Goal: Answer question/provide support

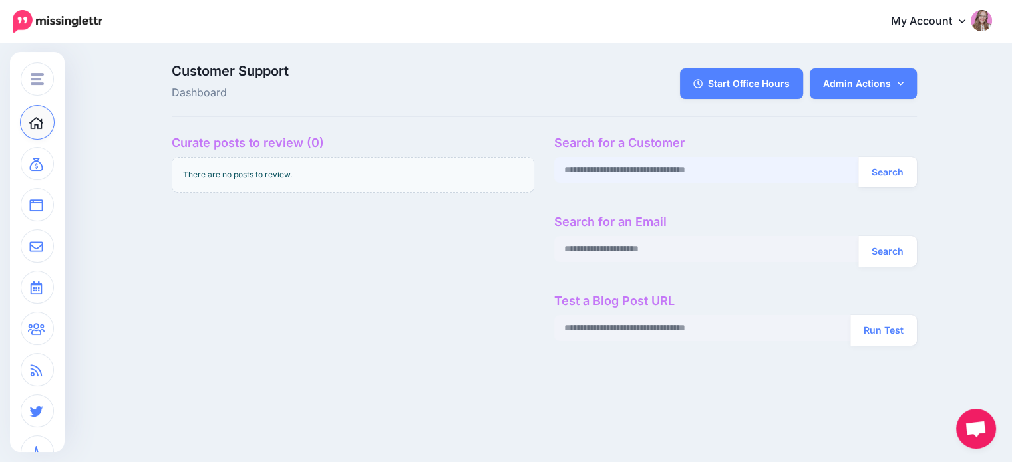
paste input "**********"
type input "**********"
click at [880, 175] on button "Search" at bounding box center [887, 172] width 59 height 31
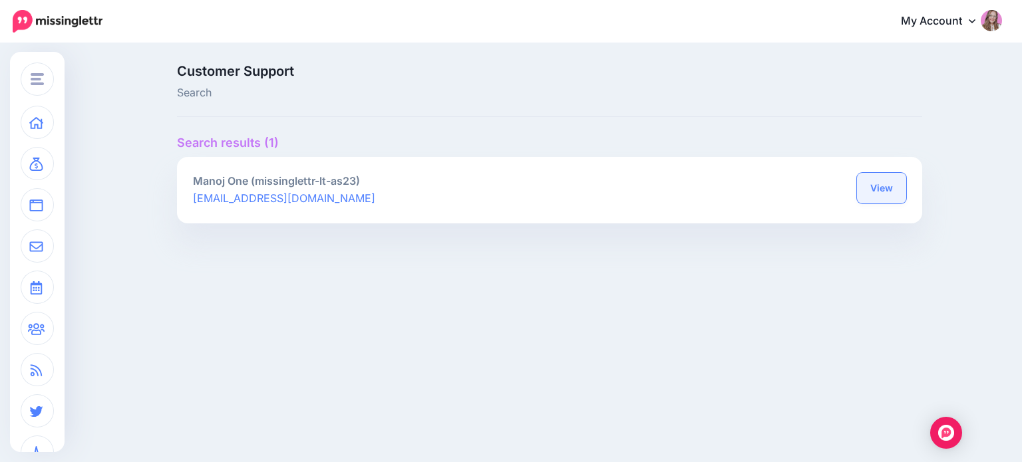
click at [880, 194] on link "View" at bounding box center [881, 188] width 49 height 31
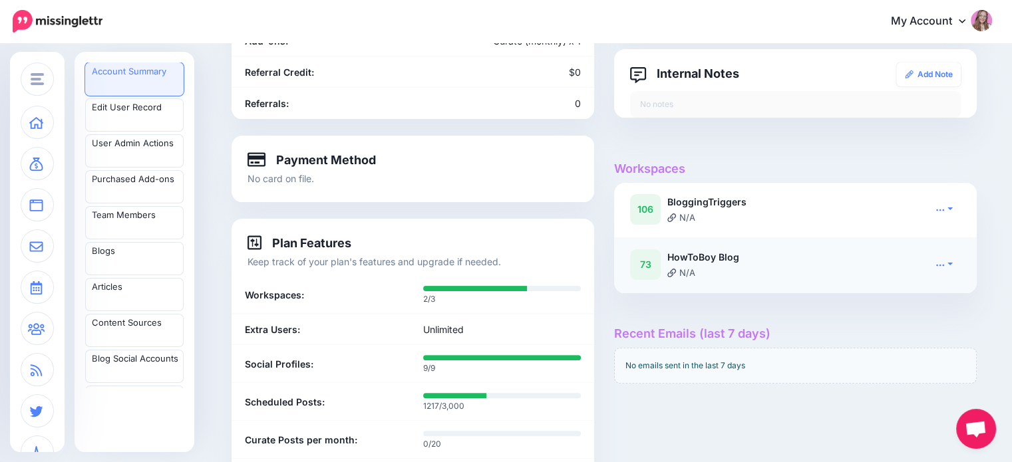
scroll to position [333, 0]
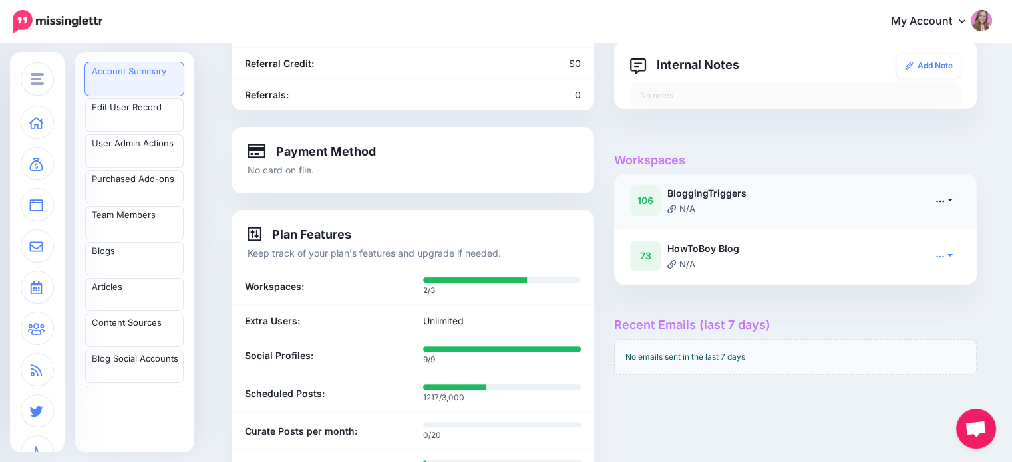
click at [938, 200] on link at bounding box center [944, 200] width 33 height 19
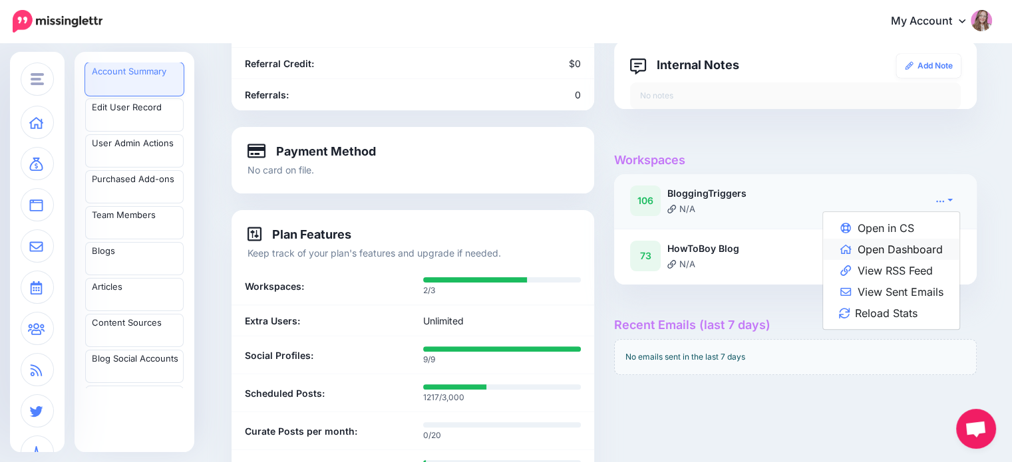
click at [928, 253] on link "Open Dashboard" at bounding box center [891, 249] width 136 height 21
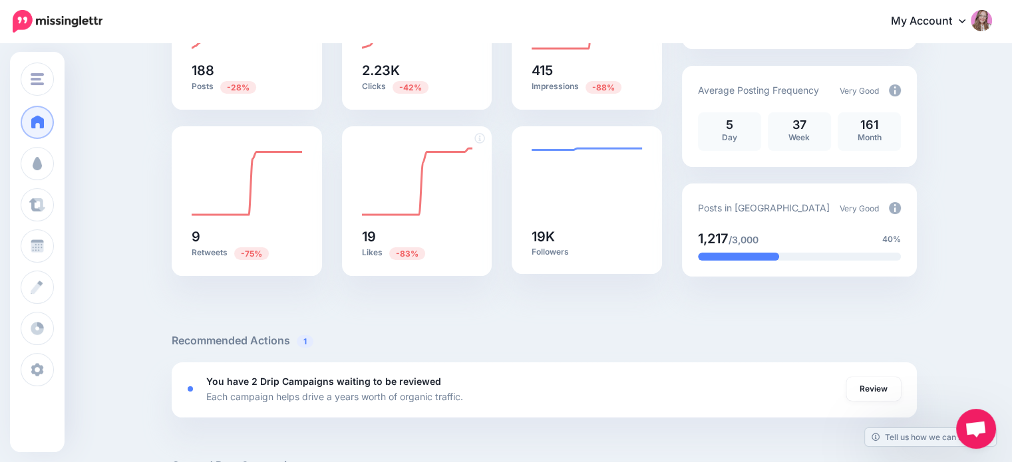
scroll to position [133, 0]
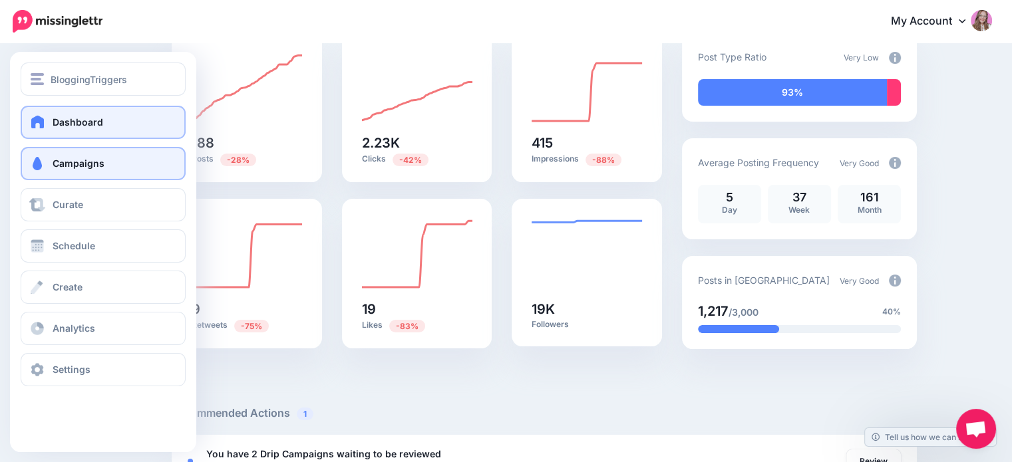
click at [54, 168] on span "Campaigns" at bounding box center [79, 163] width 52 height 11
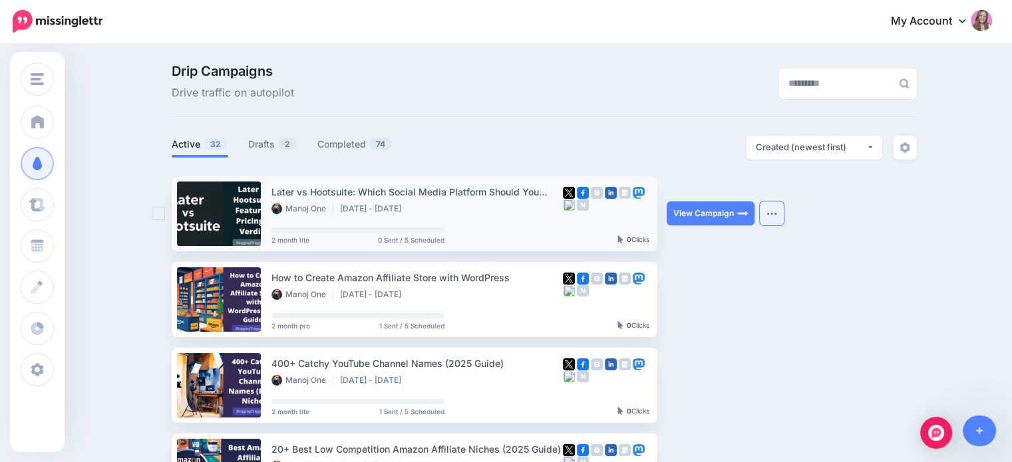
click at [777, 212] on img "button" at bounding box center [772, 214] width 11 height 4
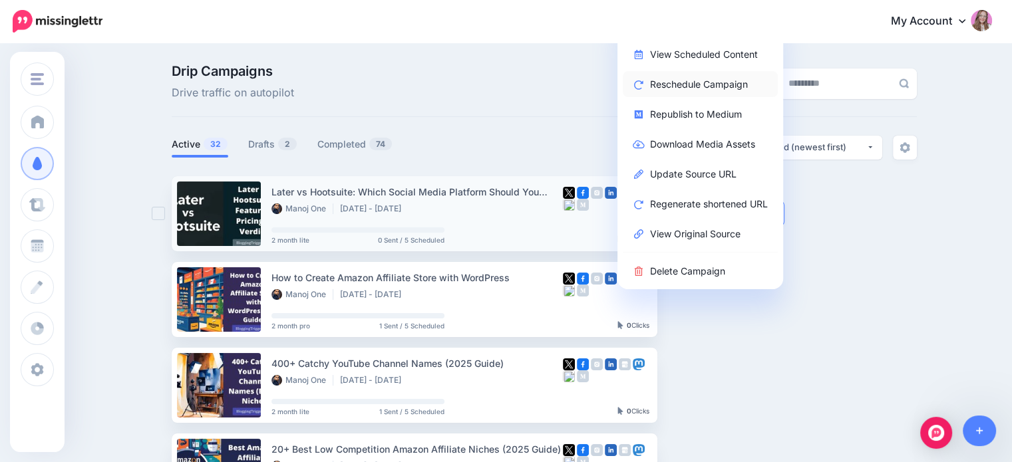
click at [688, 82] on link "Reschedule Campaign" at bounding box center [700, 84] width 155 height 26
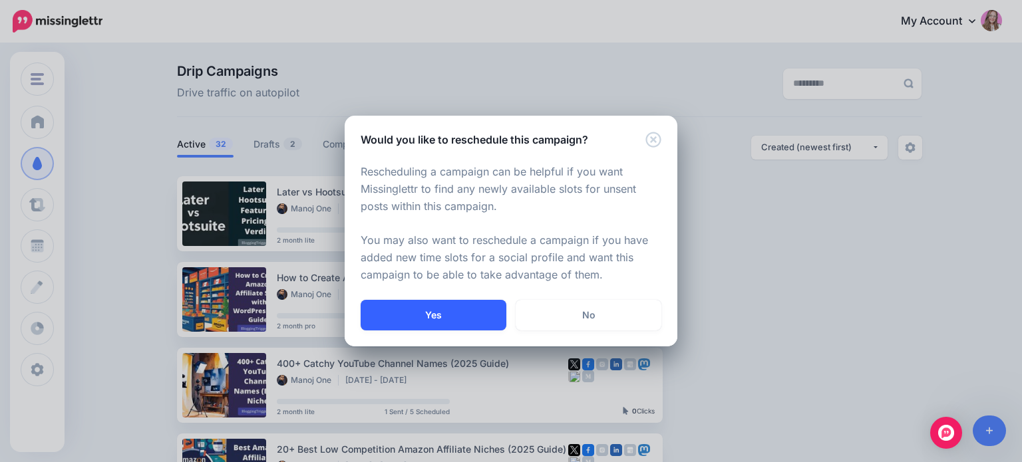
click at [466, 313] on button "Yes" at bounding box center [434, 315] width 146 height 31
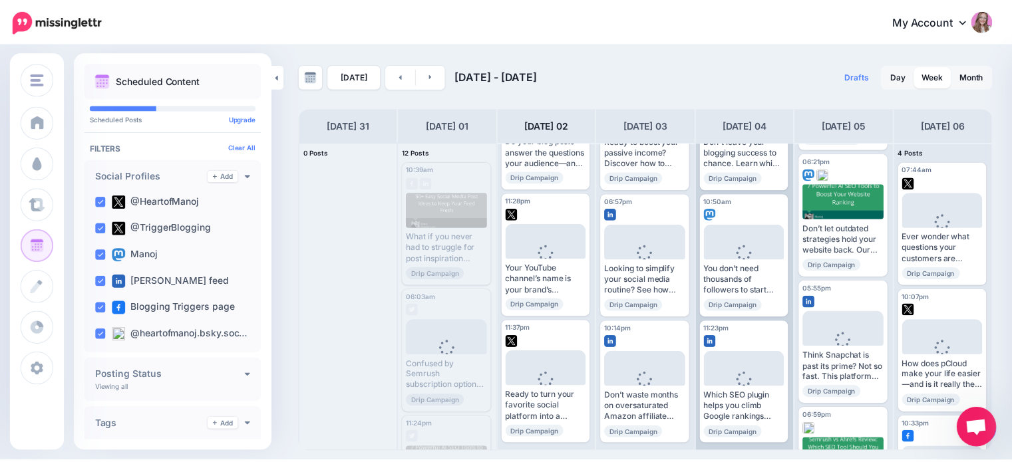
scroll to position [732, 0]
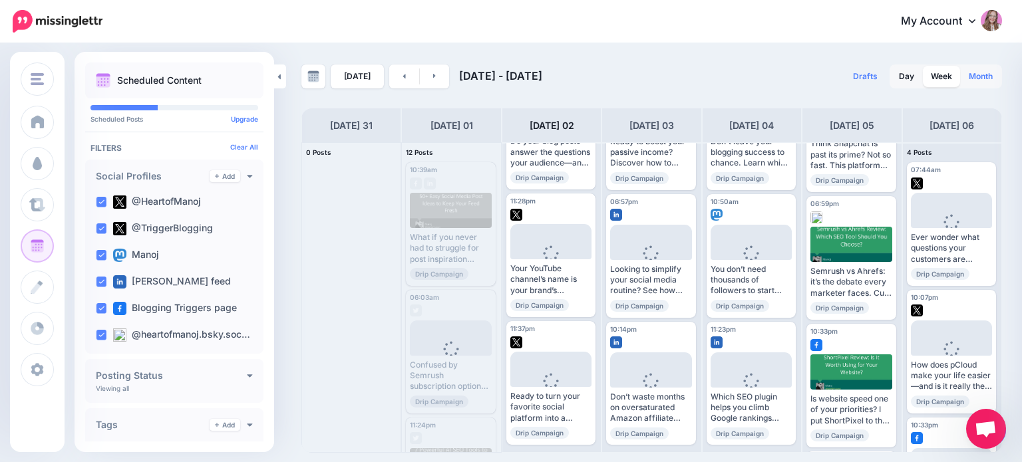
click at [982, 69] on link "Month" at bounding box center [981, 76] width 40 height 21
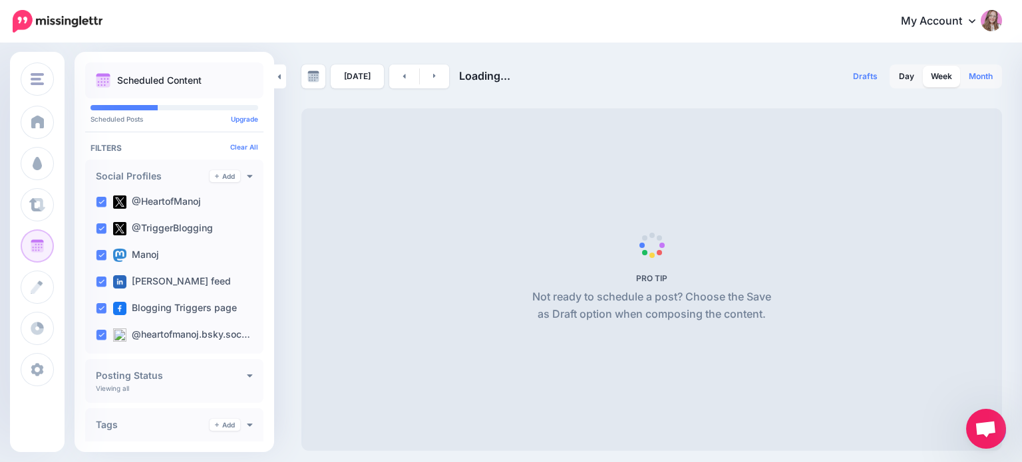
click at [982, 75] on link "Month" at bounding box center [981, 76] width 40 height 21
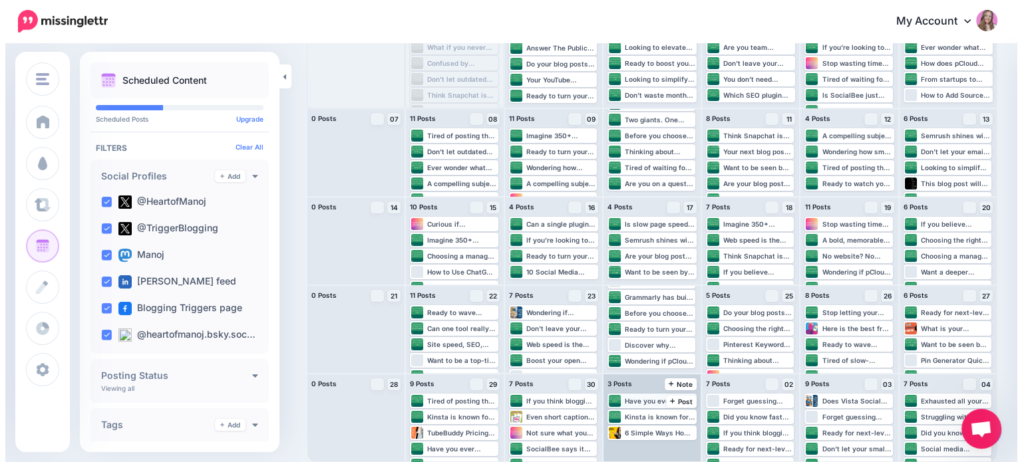
scroll to position [0, 0]
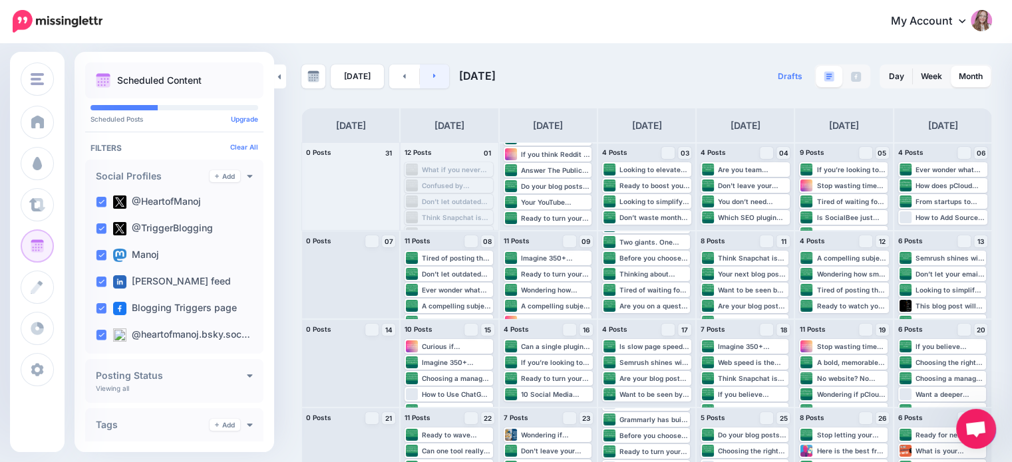
click at [434, 82] on link at bounding box center [435, 77] width 30 height 24
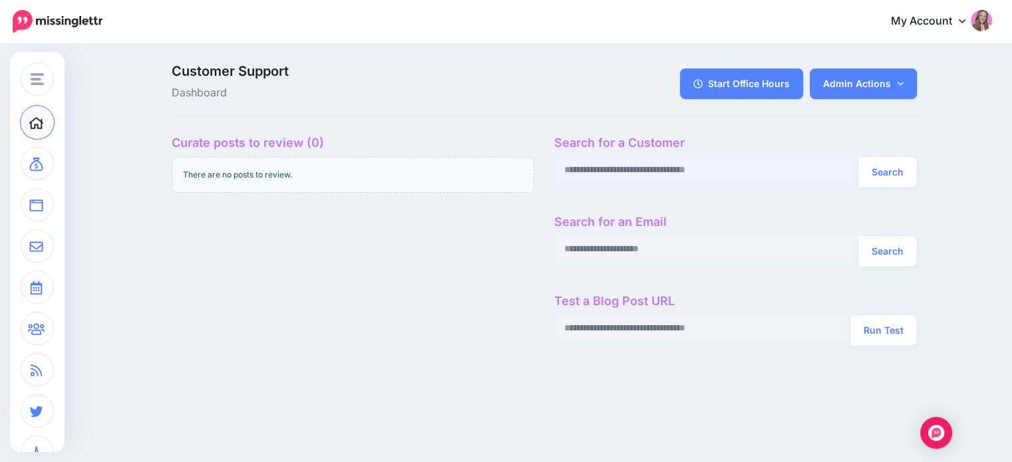
paste input "**********"
type input "**********"
click at [899, 169] on button "Search" at bounding box center [887, 172] width 59 height 31
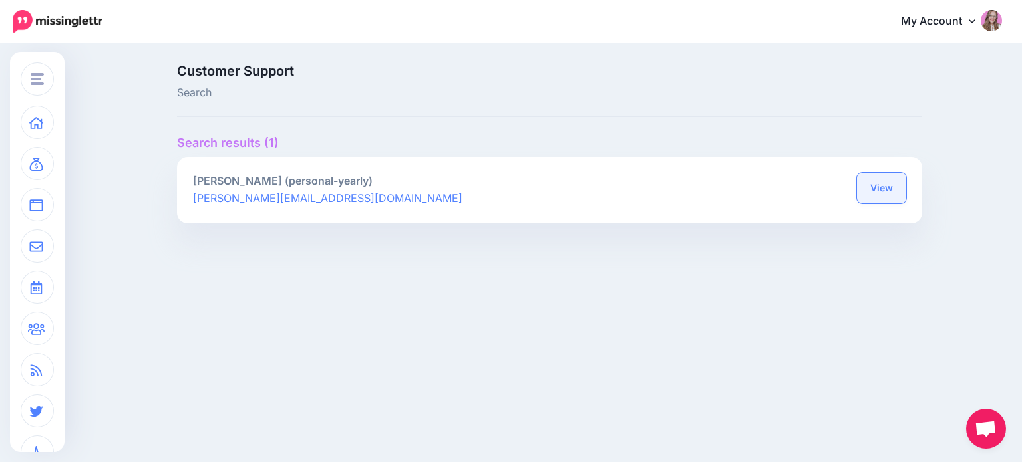
click at [884, 184] on link "View" at bounding box center [881, 188] width 49 height 31
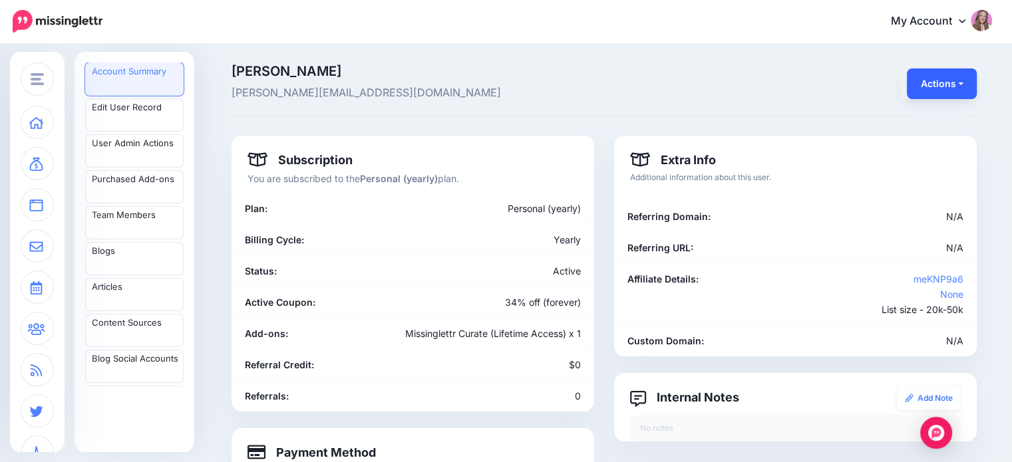
click at [952, 87] on button "Actions" at bounding box center [942, 84] width 70 height 31
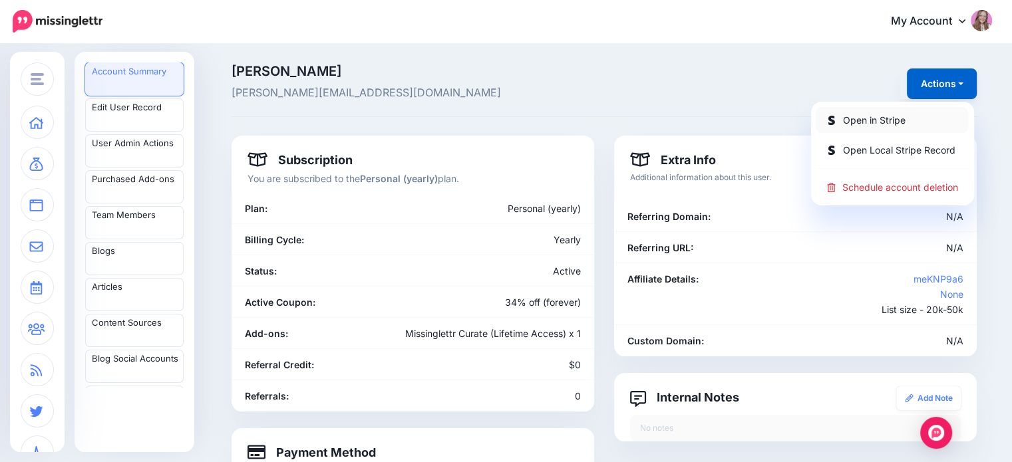
click at [924, 117] on link "Open in Stripe" at bounding box center [892, 120] width 152 height 26
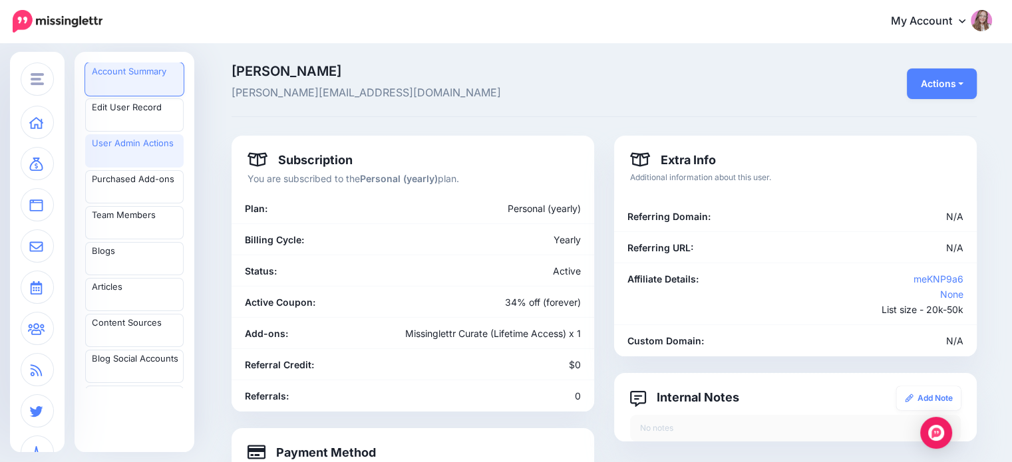
click at [141, 147] on link "User Admin Actions" at bounding box center [134, 150] width 98 height 33
